Goal: Transaction & Acquisition: Book appointment/travel/reservation

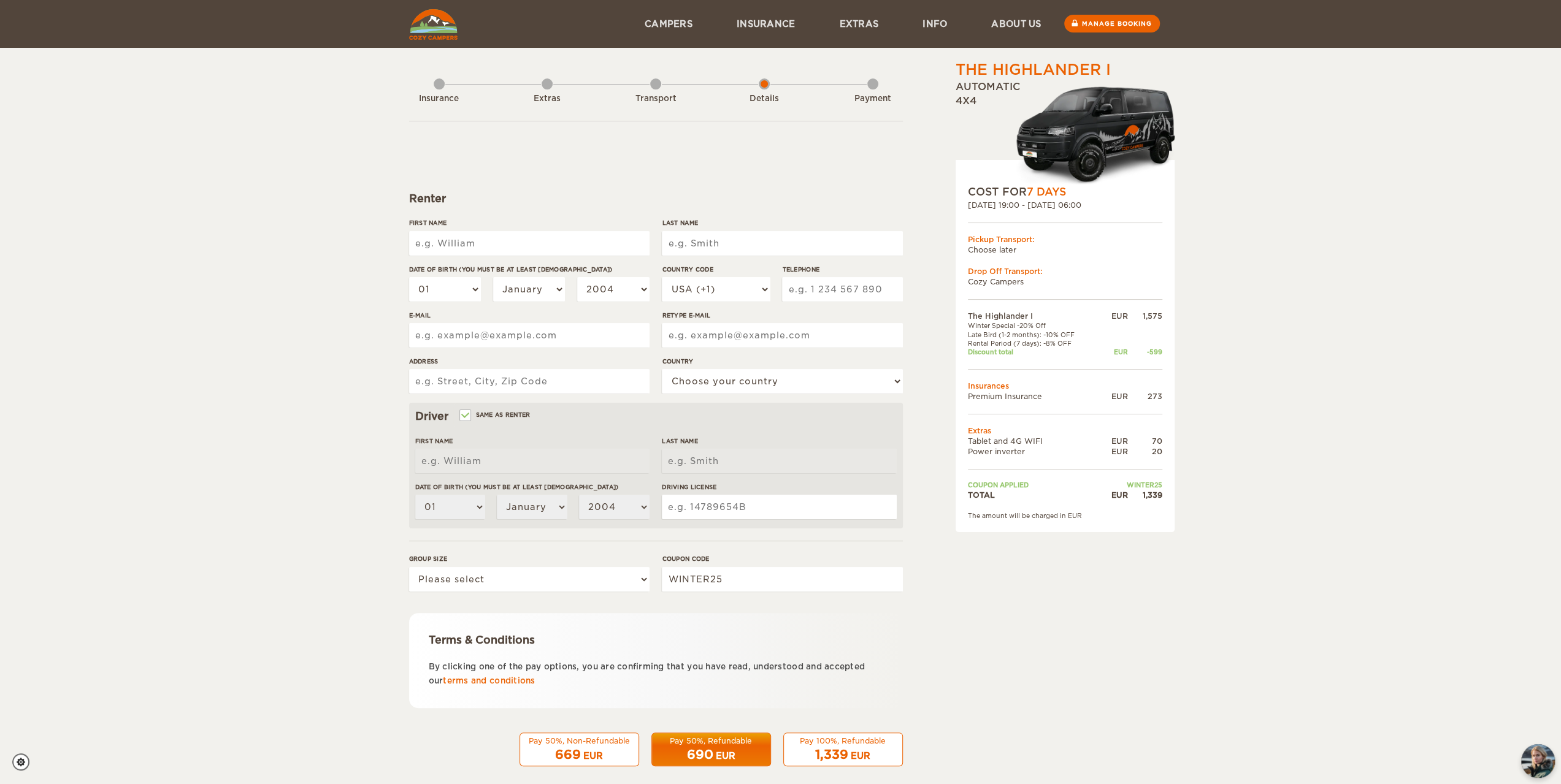
click at [412, 17] on img at bounding box center [433, 25] width 48 height 31
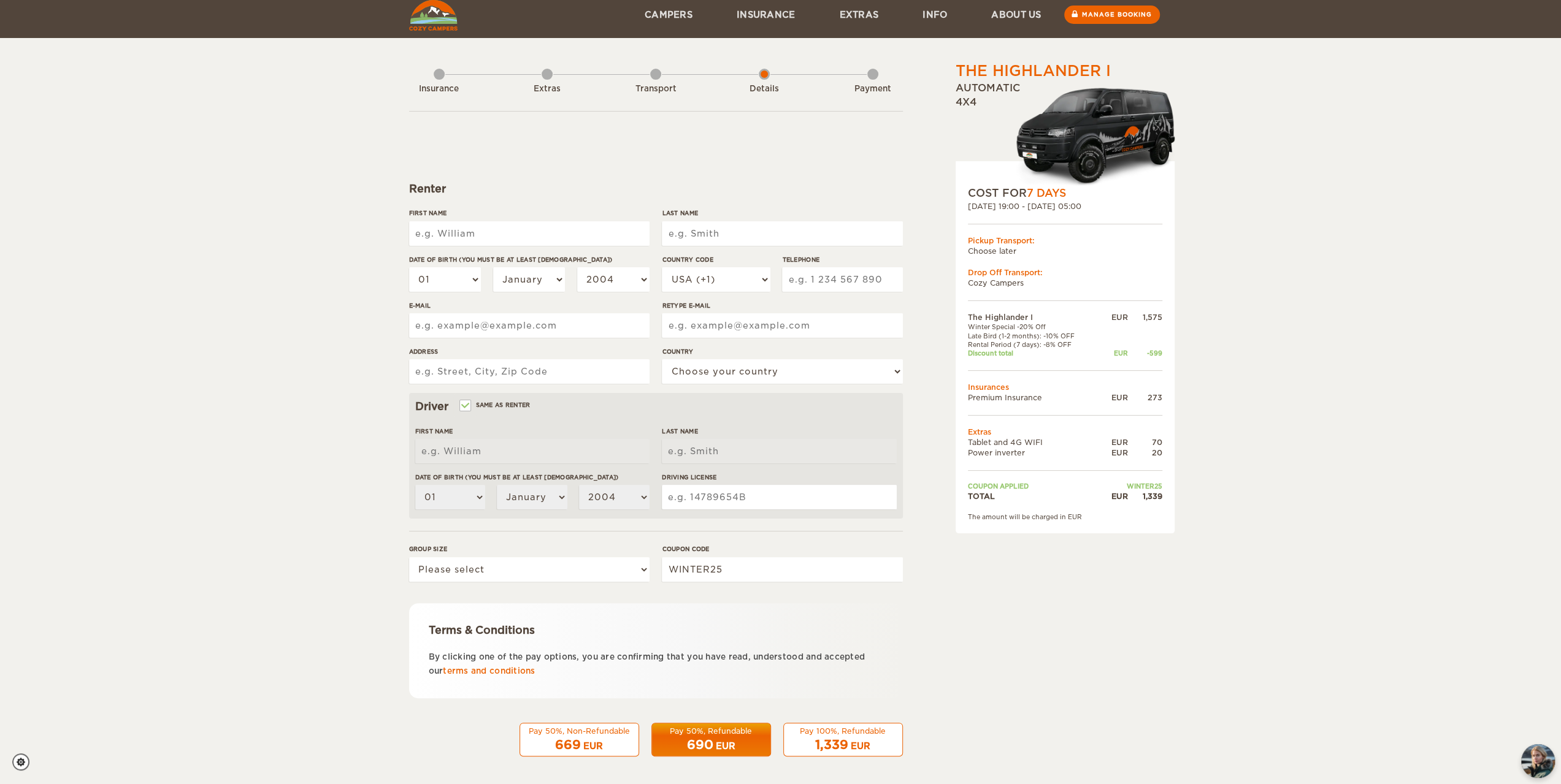
scroll to position [13, 0]
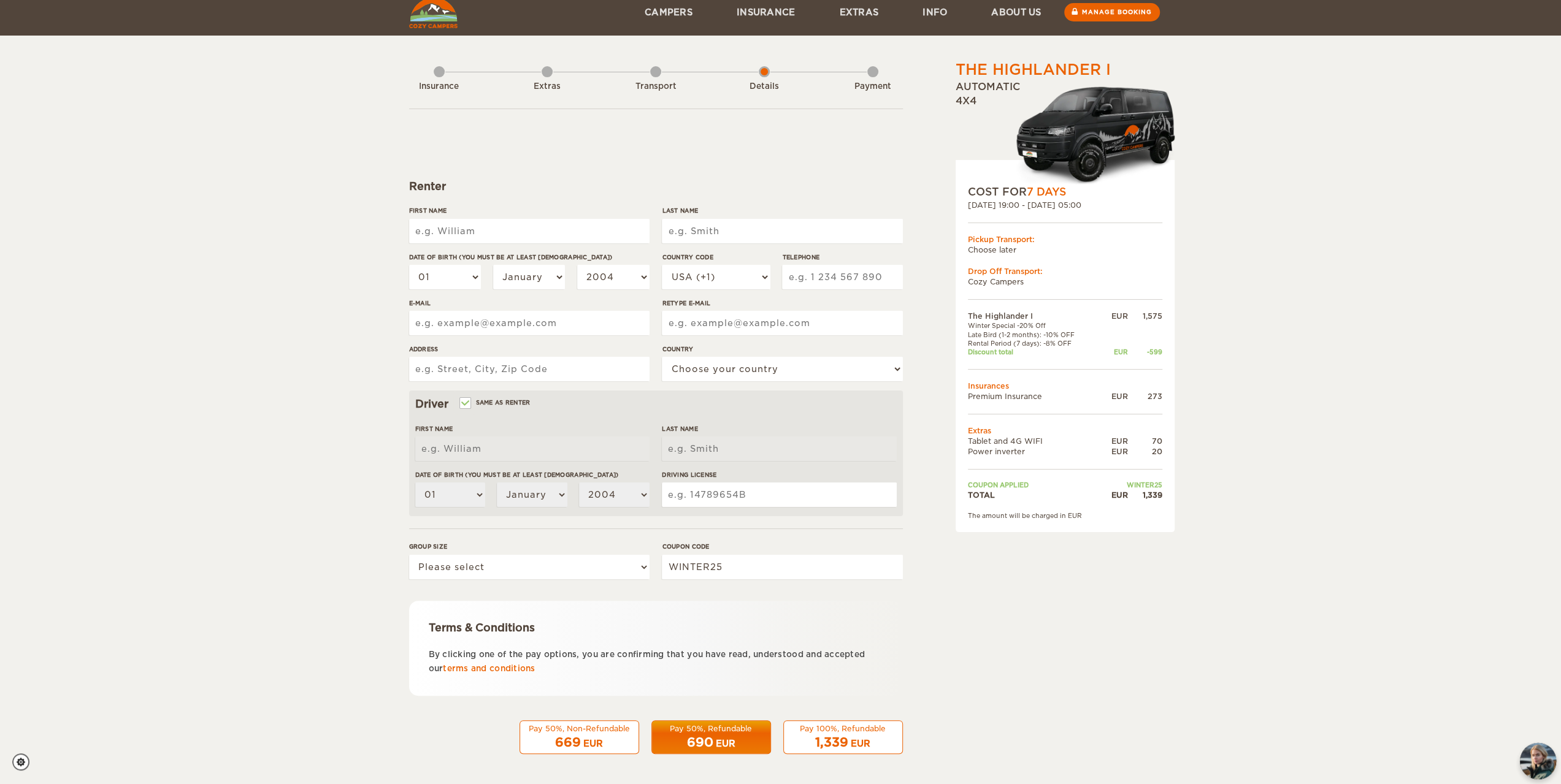
click at [1546, 752] on img "chat-button" at bounding box center [1538, 761] width 36 height 36
